Goal: Task Accomplishment & Management: Use online tool/utility

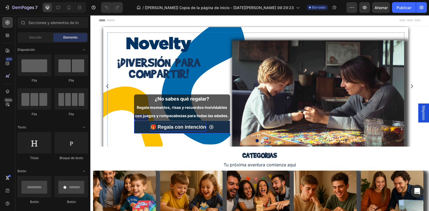
click at [169, 126] on p "🎁 Regala con intención" at bounding box center [178, 127] width 56 height 9
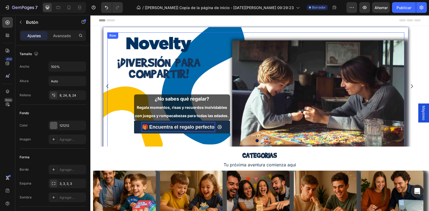
click at [110, 124] on div "🎁 Encuentra el regalo perfecto Button 0" at bounding box center [168, 127] width 123 height 13
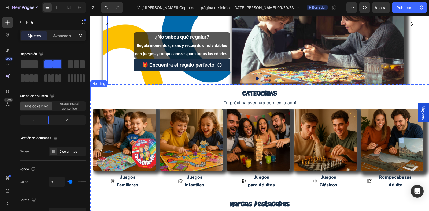
scroll to position [72, 0]
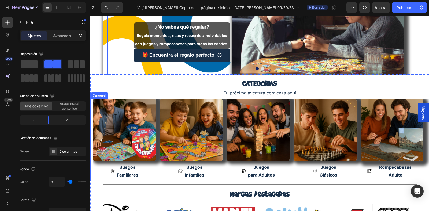
click at [417, 141] on icon "Carousel Next Arrow" at bounding box center [420, 140] width 6 height 6
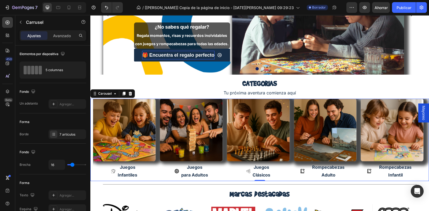
click at [417, 139] on icon "Carousel Next Arrow" at bounding box center [420, 140] width 6 height 6
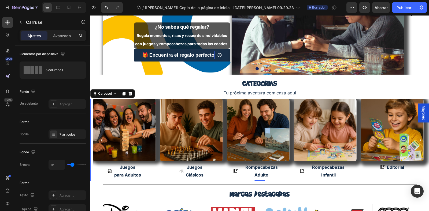
click at [101, 141] on icon "Carousel Back Arrow" at bounding box center [101, 140] width 6 height 6
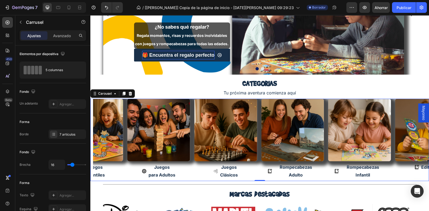
click at [101, 141] on icon "Carousel Back Arrow" at bounding box center [101, 140] width 6 height 6
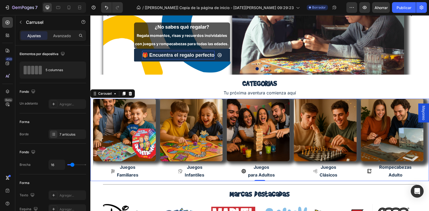
click at [417, 140] on icon "Carousel Next Arrow" at bounding box center [420, 140] width 6 height 6
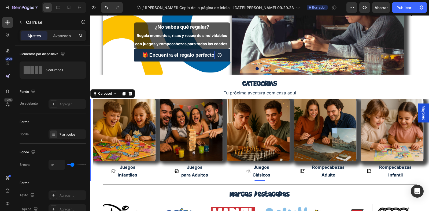
click at [417, 139] on icon "Carousel Next Arrow" at bounding box center [420, 140] width 6 height 6
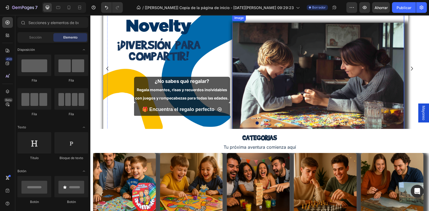
scroll to position [18, 0]
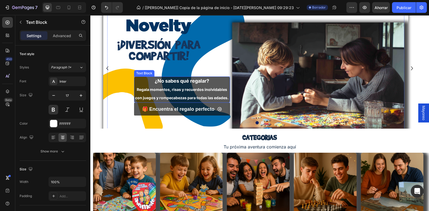
click at [135, 81] on p "¿No sabes qué regalar? Regala momentos, risas y recuerdos inolvidables con jueg…" at bounding box center [182, 89] width 95 height 25
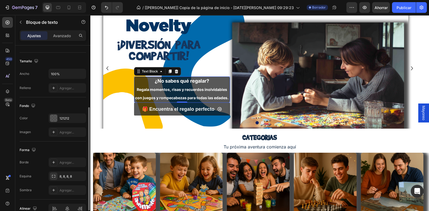
scroll to position [108, 0]
click at [54, 118] on div at bounding box center [53, 118] width 7 height 7
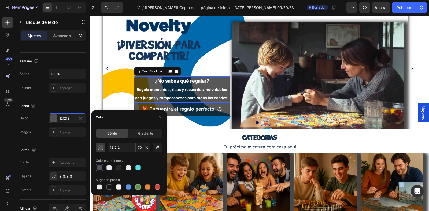
click at [100, 146] on div "button" at bounding box center [100, 147] width 5 height 5
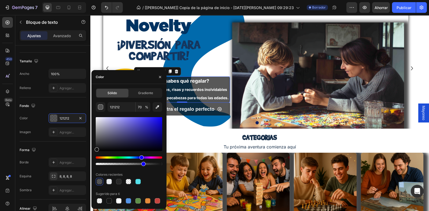
drag, startPoint x: 97, startPoint y: 158, endPoint x: 141, endPoint y: 160, distance: 43.7
click at [141, 160] on div "Hue" at bounding box center [141, 158] width 4 height 4
click at [98, 149] on div at bounding box center [98, 150] width 4 height 4
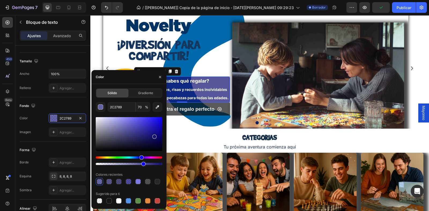
drag, startPoint x: 99, startPoint y: 151, endPoint x: 154, endPoint y: 136, distance: 56.8
click at [154, 136] on div at bounding box center [154, 137] width 4 height 4
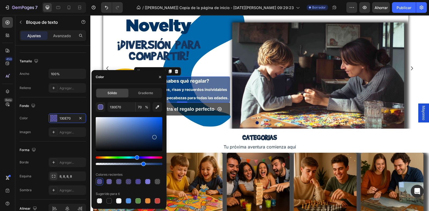
drag, startPoint x: 142, startPoint y: 159, endPoint x: 136, endPoint y: 159, distance: 5.9
click at [136, 159] on div "Matiz" at bounding box center [137, 158] width 4 height 4
type input "0E3270"
click at [216, 64] on div "¿No sabes qué regalar? Regala momentos, risas y recuerdos inolvidables con jueg…" at bounding box center [168, 75] width 123 height 123
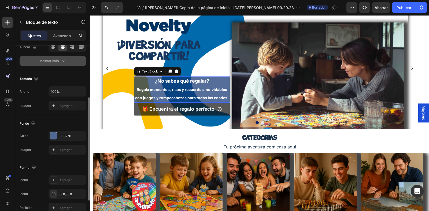
scroll to position [91, 0]
click at [65, 136] on font "0E3270" at bounding box center [66, 136] width 12 height 4
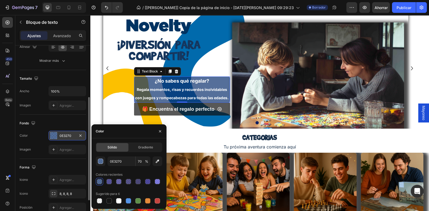
click at [65, 136] on font "0E3270" at bounding box center [66, 136] width 12 height 4
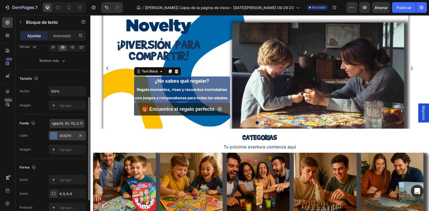
click at [65, 136] on font "0E3270" at bounding box center [66, 136] width 12 height 4
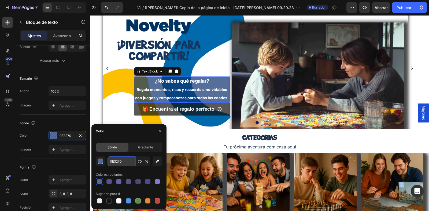
click at [116, 162] on input "0E3270" at bounding box center [121, 162] width 28 height 10
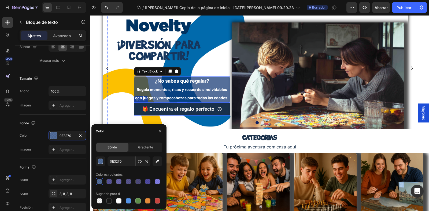
click at [134, 110] on link "🎁 Encuentra el regalo perfecto" at bounding box center [182, 109] width 96 height 13
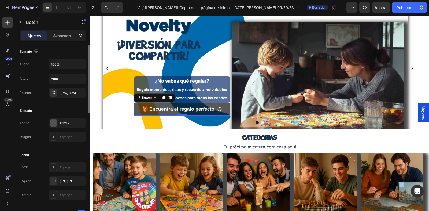
scroll to position [0, 0]
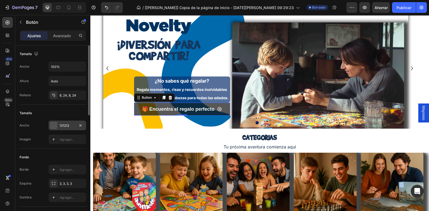
click at [65, 126] on font "121212" at bounding box center [65, 126] width 10 height 4
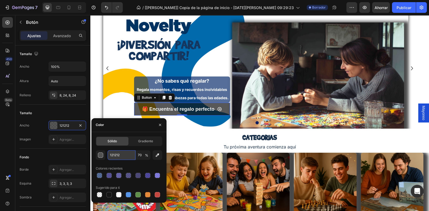
click at [118, 157] on input "121212" at bounding box center [121, 156] width 28 height 10
paste input "0E3270"
type input "0E3270"
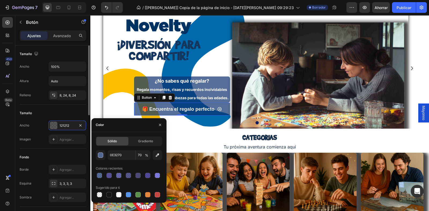
click at [75, 110] on div "Tamaño" at bounding box center [53, 113] width 66 height 9
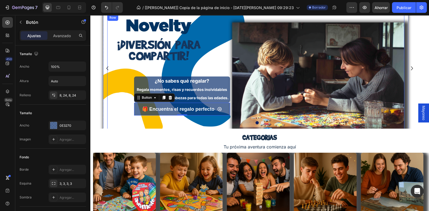
click at [119, 102] on div "¿No sabes qué regalar? Regala momentos, risas y recuerdos inolvidables con jueg…" at bounding box center [168, 75] width 123 height 123
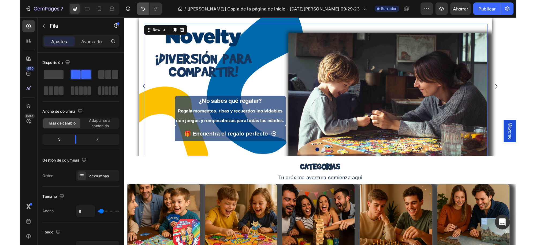
scroll to position [12, 0]
